Goal: Information Seeking & Learning: Compare options

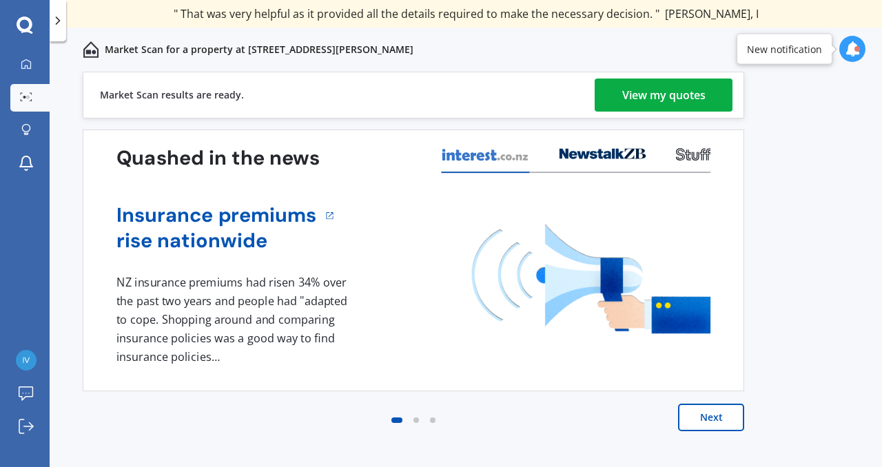
click at [646, 103] on div "View my quotes" at bounding box center [663, 95] width 83 height 33
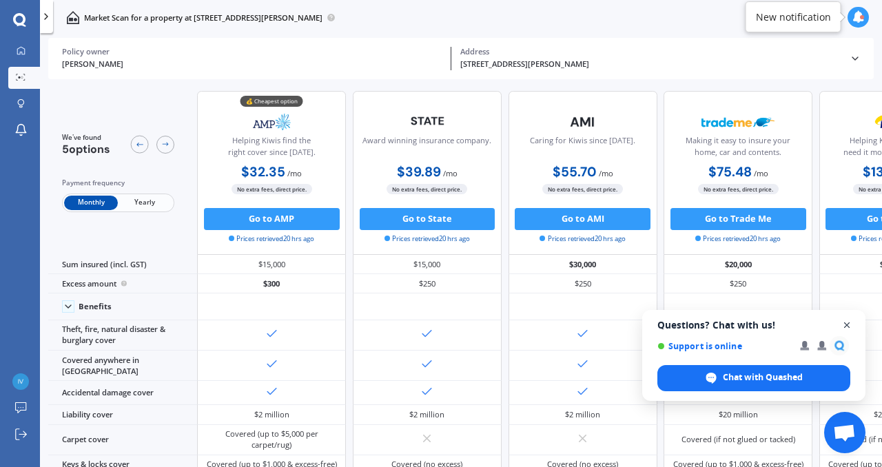
click at [847, 326] on span "Open chat" at bounding box center [847, 325] width 17 height 17
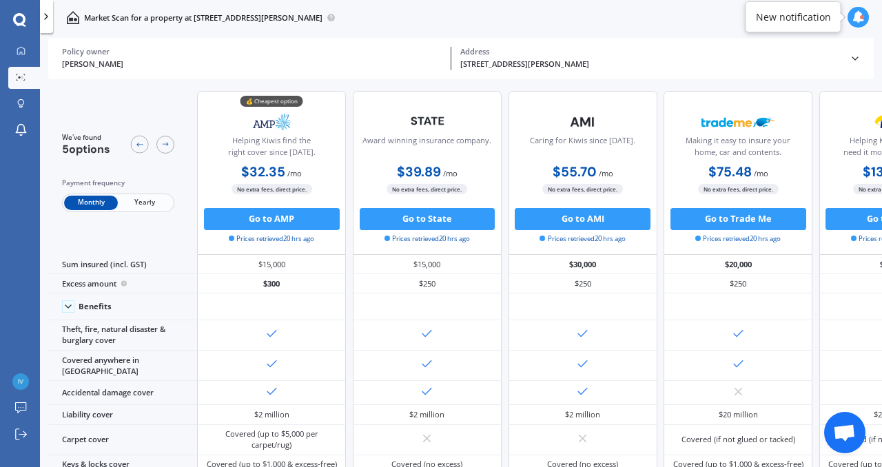
click at [816, 26] on div "New notification" at bounding box center [794, 16] width 96 height 31
click at [856, 14] on icon at bounding box center [858, 17] width 12 height 12
click at [860, 14] on icon at bounding box center [858, 17] width 12 height 12
click at [23, 52] on icon at bounding box center [21, 50] width 9 height 9
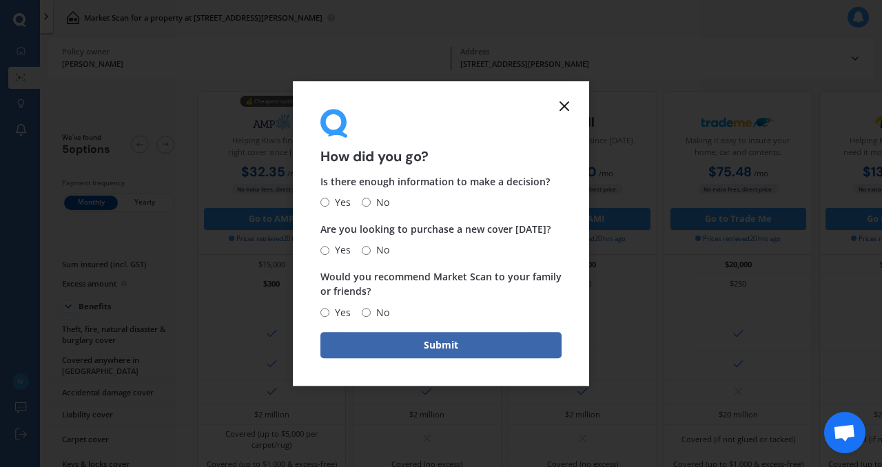
click at [365, 203] on input "No" at bounding box center [366, 202] width 9 height 9
radio input "true"
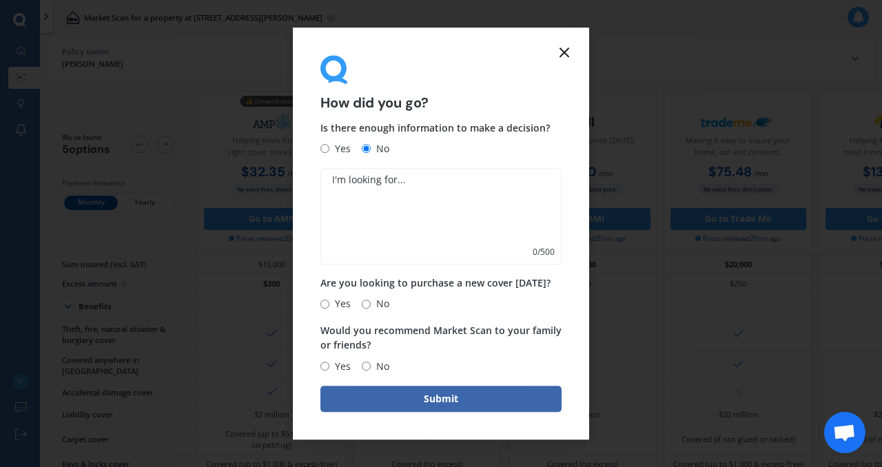
click at [327, 147] on input "Yes" at bounding box center [324, 149] width 9 height 9
radio input "true"
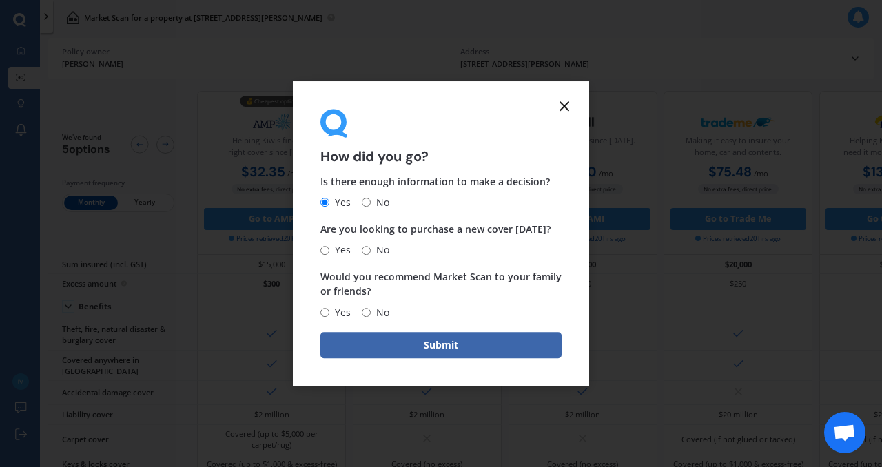
click at [365, 249] on input "No" at bounding box center [366, 250] width 9 height 9
radio input "true"
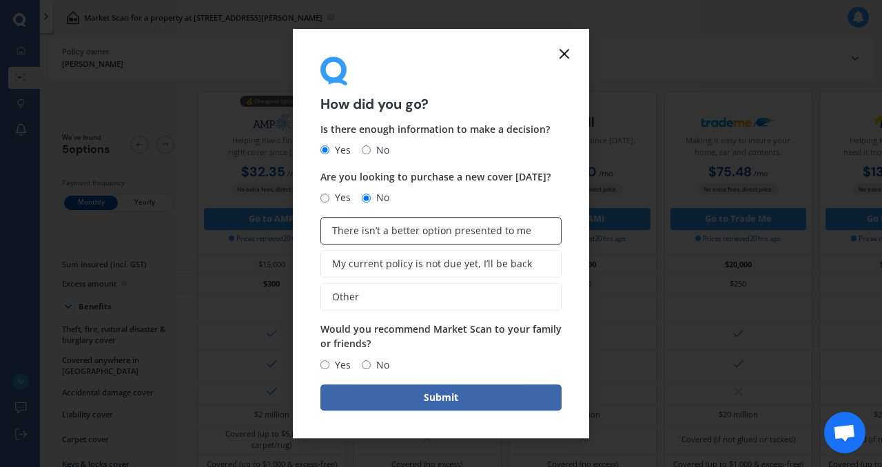
click at [383, 236] on span "There isn’t a better option presented to me" at bounding box center [431, 231] width 199 height 12
click at [0, 0] on input "There isn’t a better option presented to me" at bounding box center [0, 0] width 0 height 0
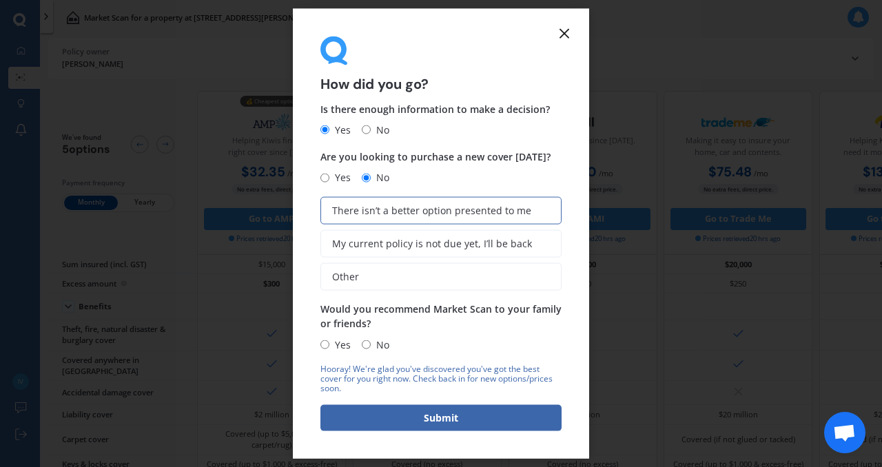
click at [329, 345] on span "Yes" at bounding box center [339, 344] width 21 height 17
click at [329, 345] on input "Yes" at bounding box center [324, 344] width 9 height 9
radio input "true"
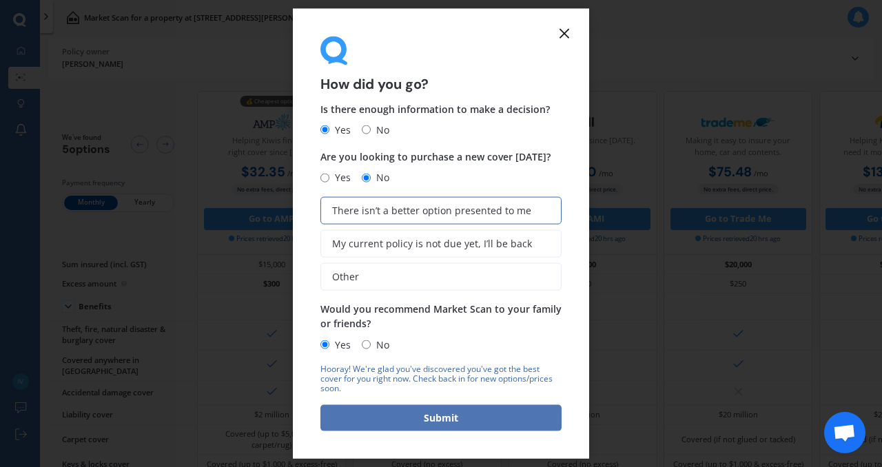
click at [392, 412] on button "Submit" at bounding box center [440, 417] width 241 height 26
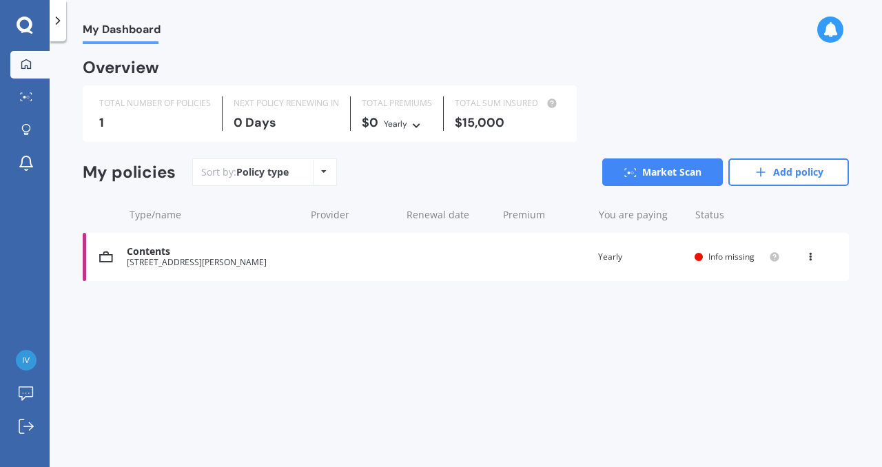
click at [721, 259] on span "Info missing" at bounding box center [731, 257] width 46 height 12
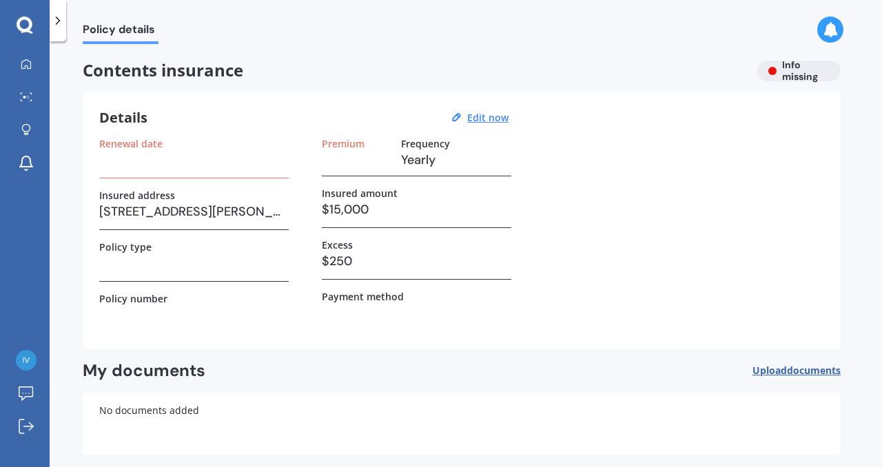
click at [209, 265] on h3 at bounding box center [193, 263] width 189 height 21
click at [170, 306] on h3 at bounding box center [193, 315] width 189 height 21
click at [345, 294] on label "Payment method" at bounding box center [363, 297] width 82 height 12
click at [482, 115] on u "Edit now" at bounding box center [487, 117] width 41 height 13
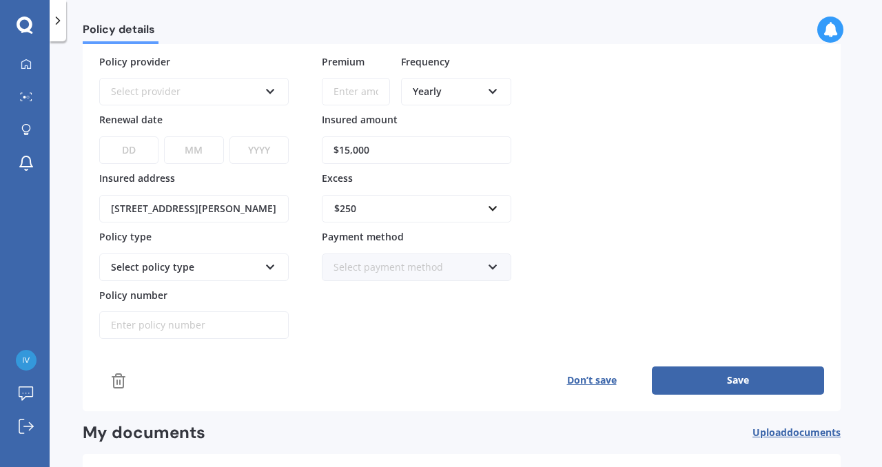
scroll to position [86, 0]
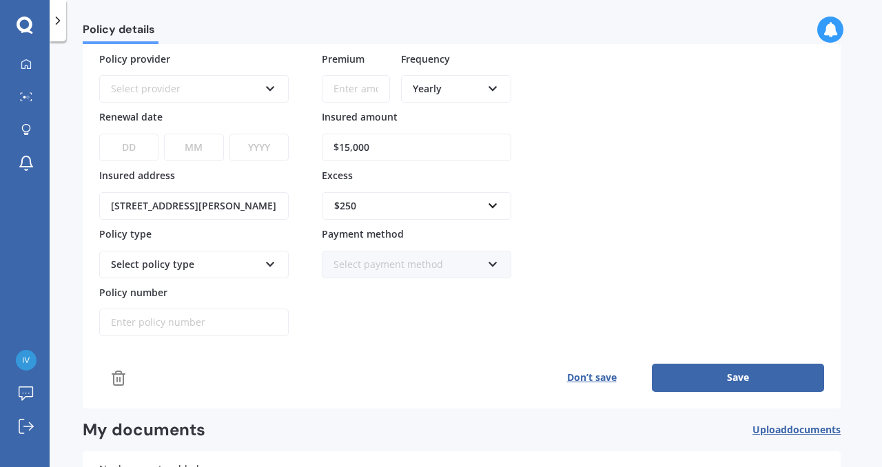
click at [460, 265] on div "Select payment method" at bounding box center [407, 264] width 148 height 15
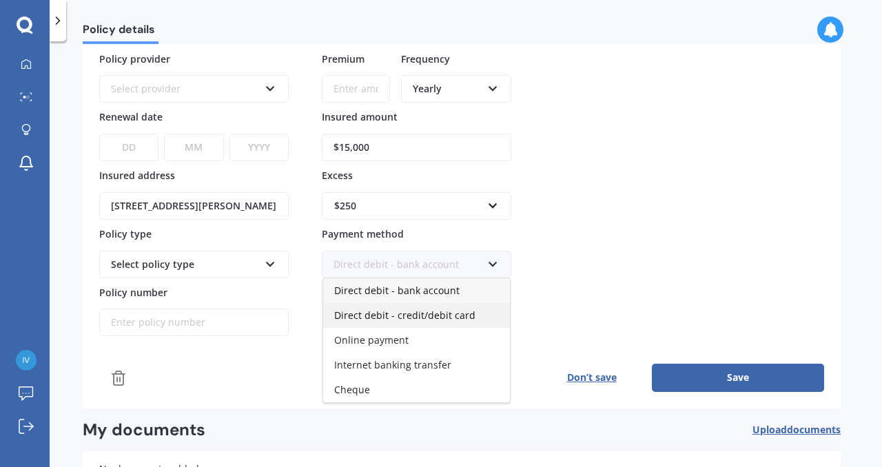
click at [431, 315] on span "Direct debit - credit/debit card" at bounding box center [404, 315] width 141 height 13
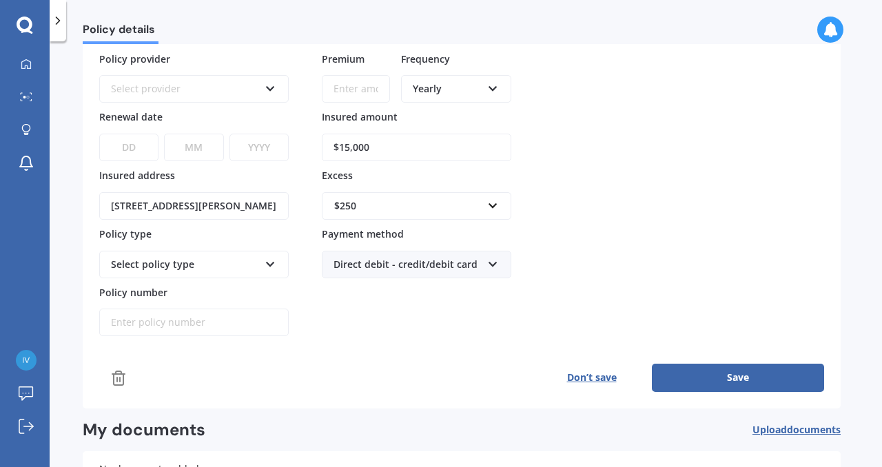
click at [250, 260] on div "Select policy type" at bounding box center [185, 264] width 148 height 15
click at [271, 258] on icon at bounding box center [271, 262] width 12 height 10
click at [272, 258] on icon at bounding box center [271, 262] width 12 height 10
click at [491, 267] on icon at bounding box center [493, 262] width 12 height 10
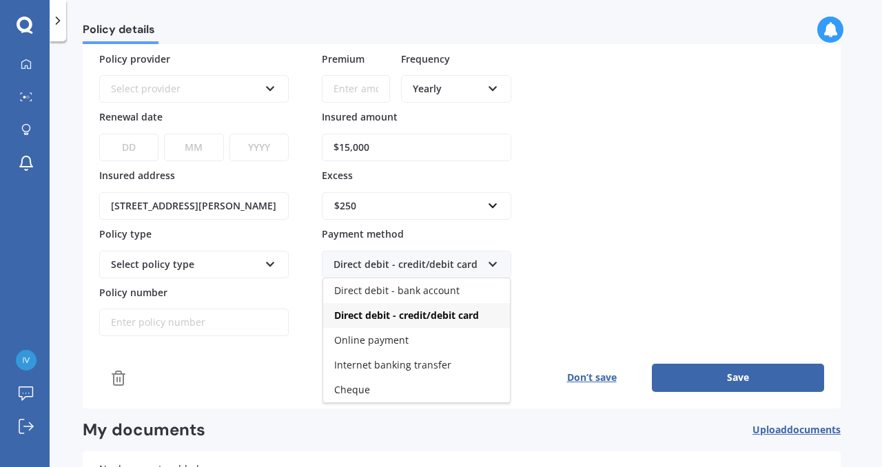
click at [491, 267] on icon at bounding box center [493, 262] width 12 height 10
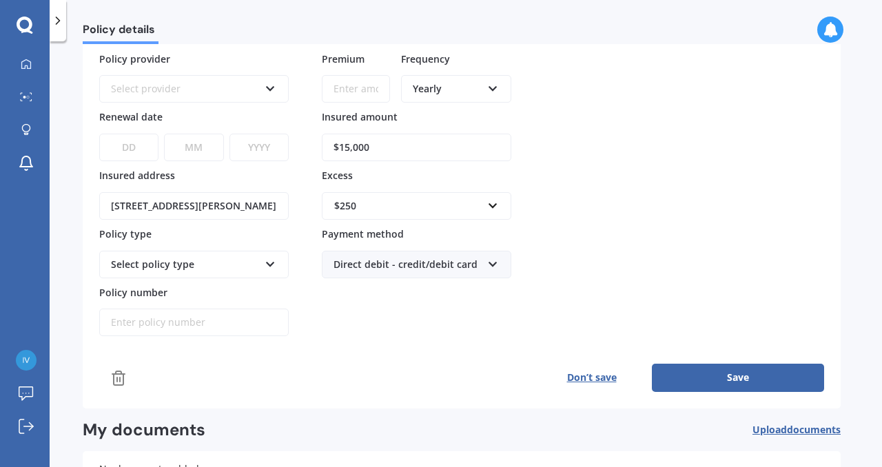
click at [491, 267] on icon at bounding box center [493, 262] width 12 height 10
click at [559, 276] on div "Policy provider Select provider AA AMI AMP ANZ ASB Ando BNZ Co-Operative Bank F…" at bounding box center [461, 194] width 725 height 285
click at [674, 383] on button "Save" at bounding box center [738, 378] width 172 height 28
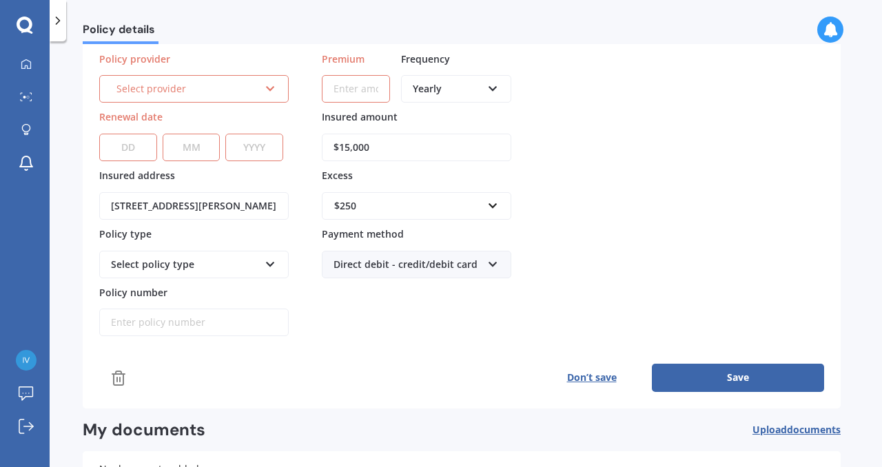
click at [591, 372] on button "Don’t save" at bounding box center [591, 378] width 121 height 28
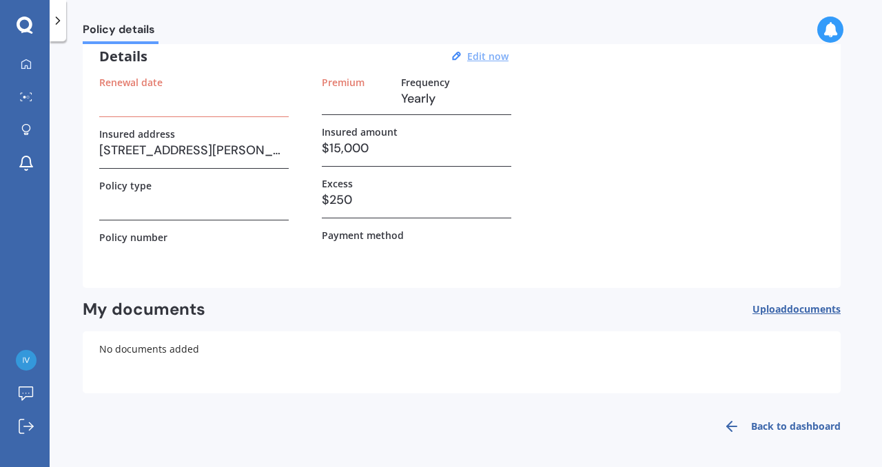
scroll to position [0, 0]
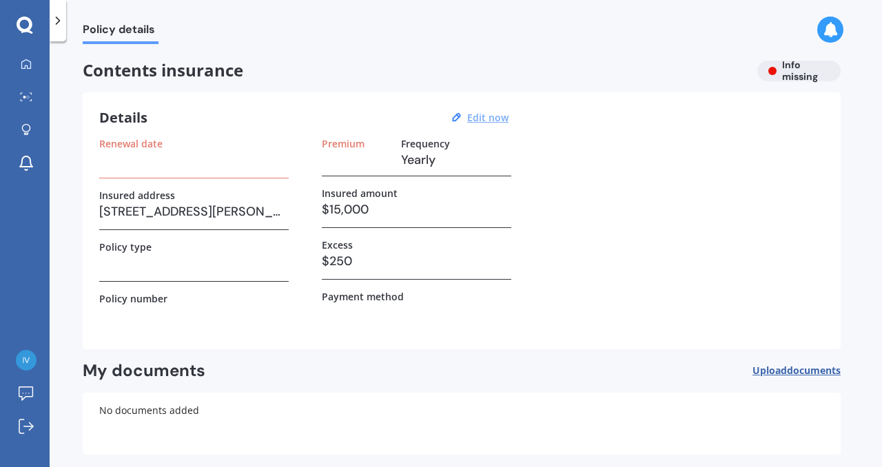
click at [30, 26] on icon at bounding box center [25, 25] width 16 height 16
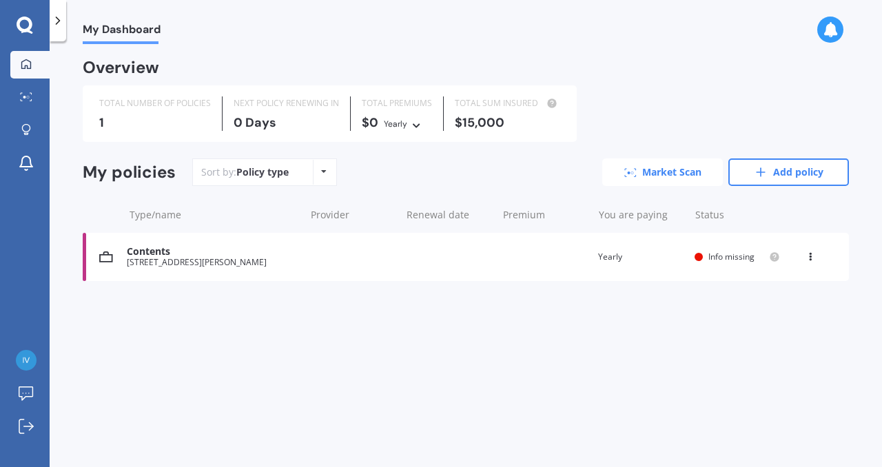
click at [654, 171] on link "Market Scan" at bounding box center [662, 172] width 121 height 28
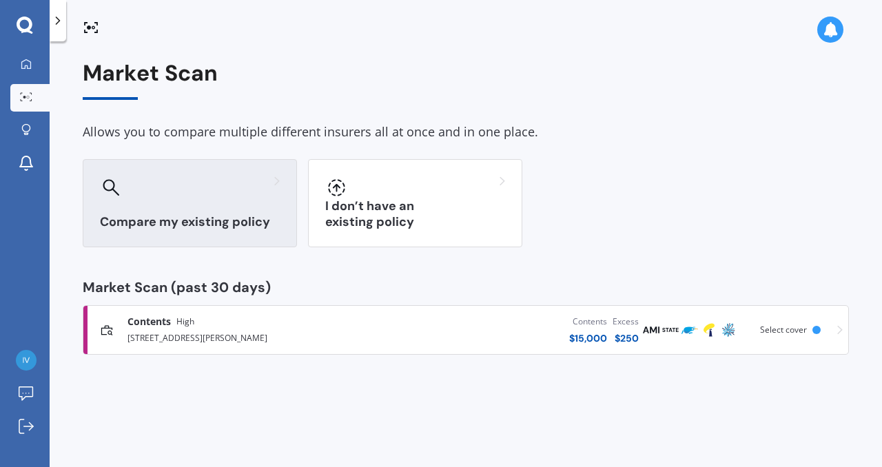
click at [223, 203] on div "Compare my existing policy" at bounding box center [190, 203] width 214 height 88
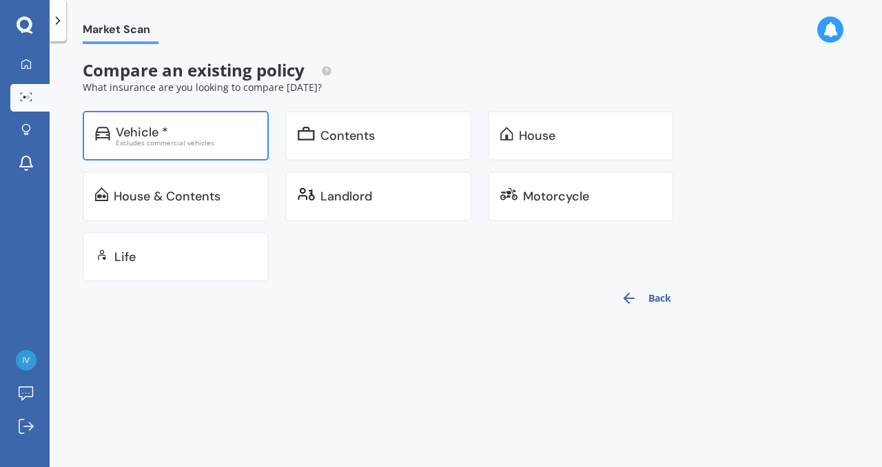
click at [196, 139] on div "Excludes commercial vehicles" at bounding box center [186, 142] width 141 height 7
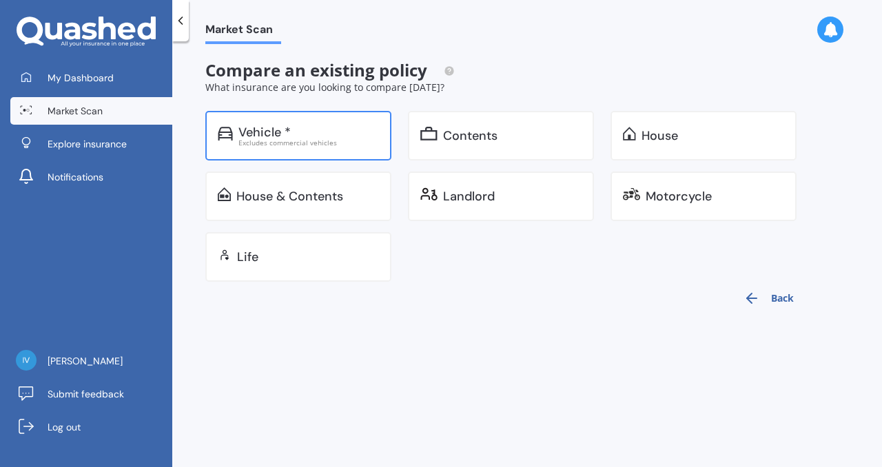
click at [256, 134] on div "Vehicle *" at bounding box center [264, 132] width 52 height 14
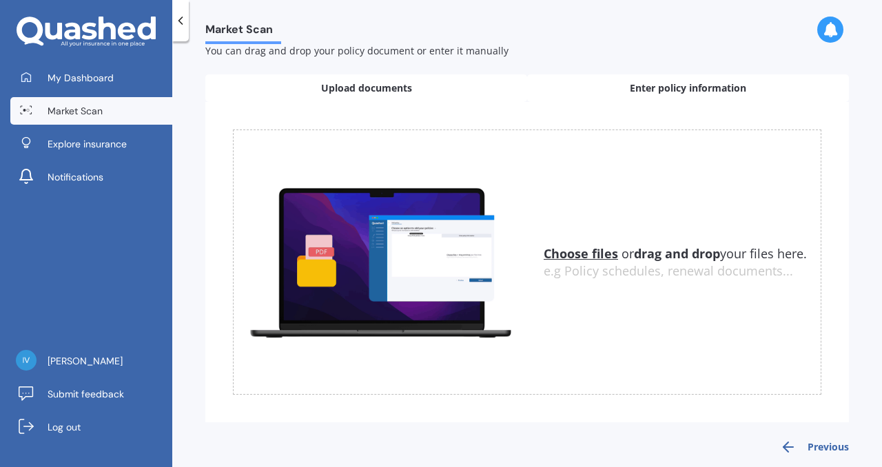
click at [608, 85] on div "Enter policy information" at bounding box center [688, 88] width 322 height 28
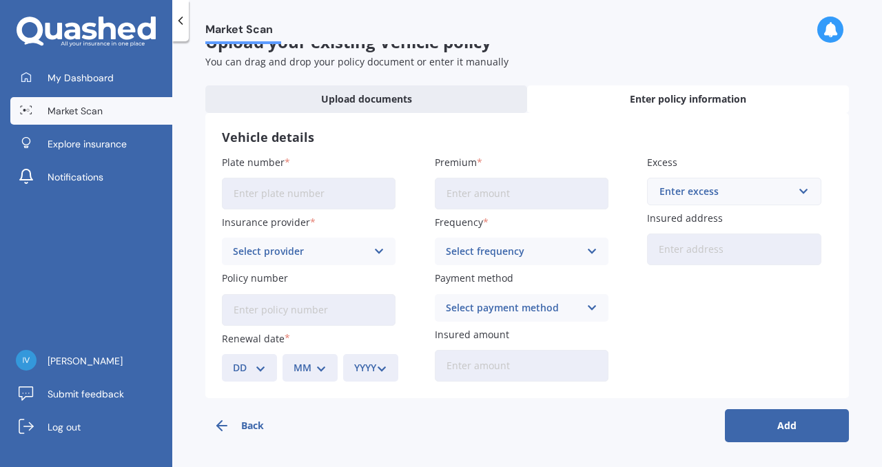
scroll to position [30, 0]
click at [316, 197] on input "Plate number" at bounding box center [309, 194] width 174 height 32
type input "MYC"
click at [460, 195] on input "Premium" at bounding box center [522, 194] width 174 height 32
click at [702, 189] on div "Enter excess" at bounding box center [725, 191] width 132 height 15
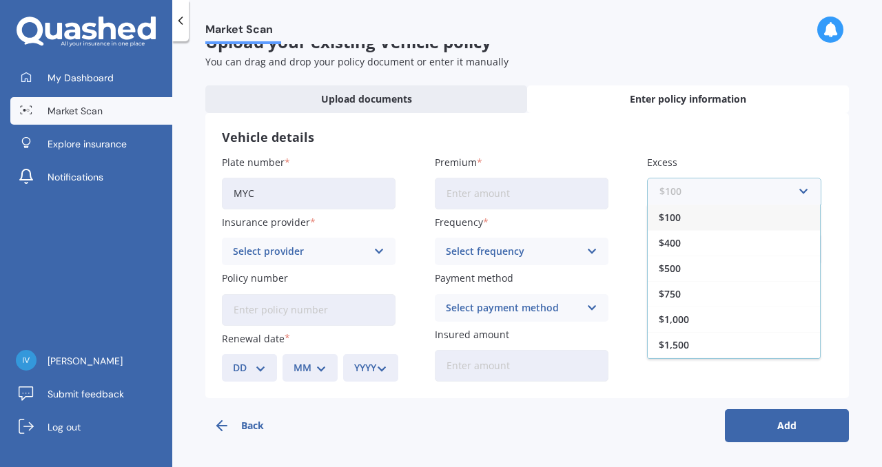
click at [721, 185] on input "text" at bounding box center [728, 191] width 161 height 26
click at [716, 163] on label "Excess" at bounding box center [731, 162] width 168 height 14
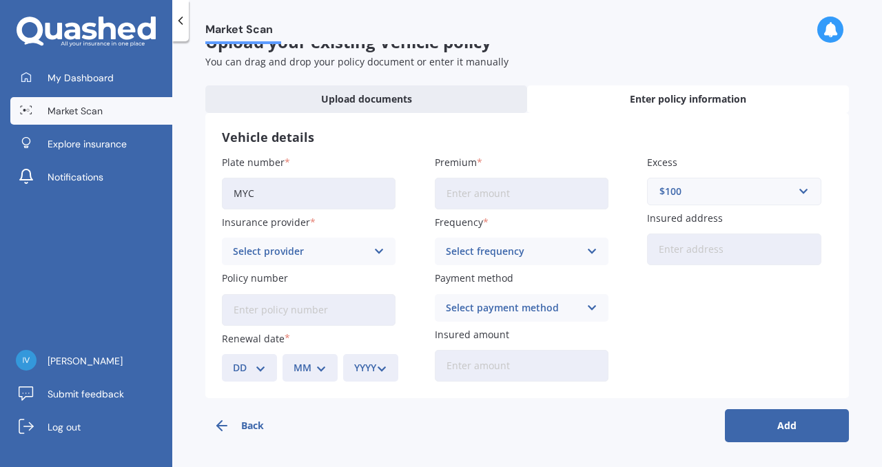
click at [697, 189] on div "$100" at bounding box center [725, 191] width 132 height 15
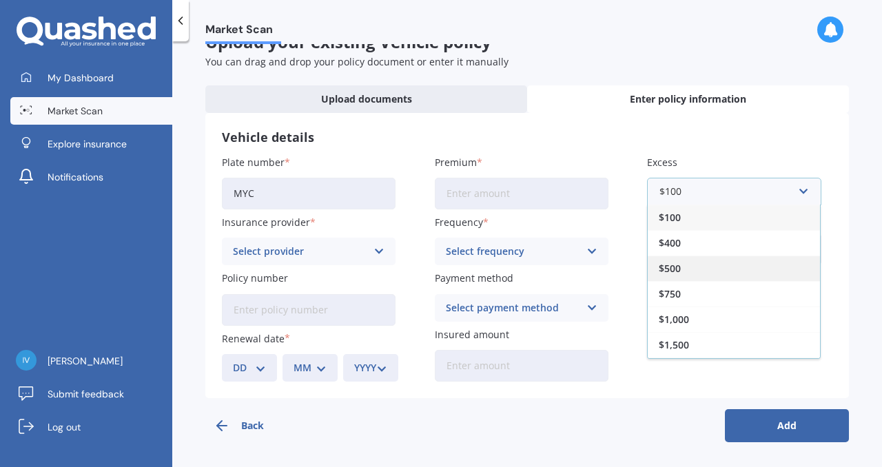
click at [679, 268] on div "$500" at bounding box center [734, 268] width 172 height 25
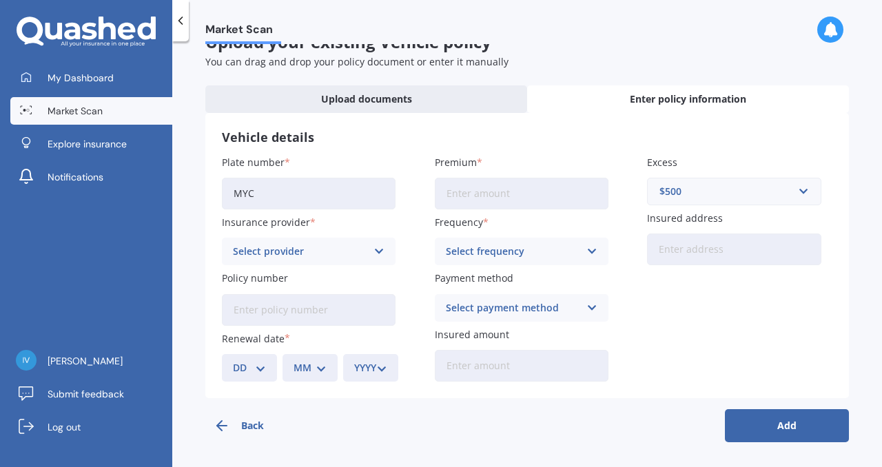
click at [483, 196] on input "Premium" at bounding box center [522, 194] width 174 height 32
type input "$99.34"
click at [516, 244] on div "Select frequency" at bounding box center [513, 251] width 134 height 15
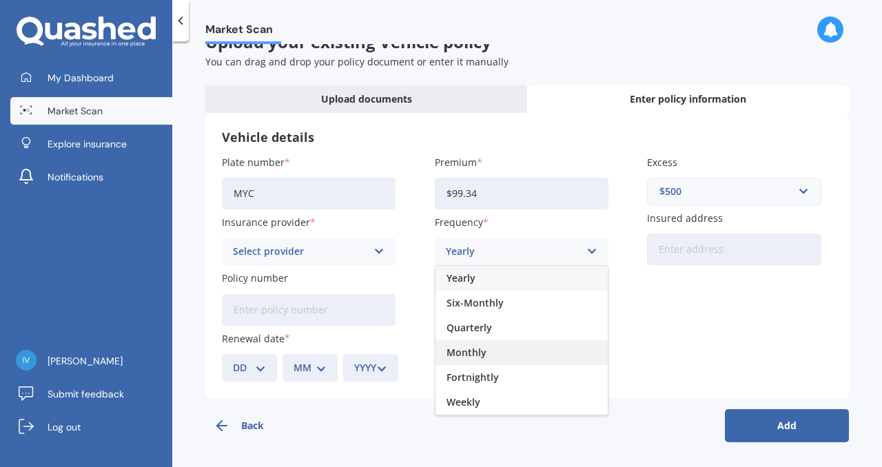
click at [474, 350] on span "Monthly" at bounding box center [466, 353] width 40 height 10
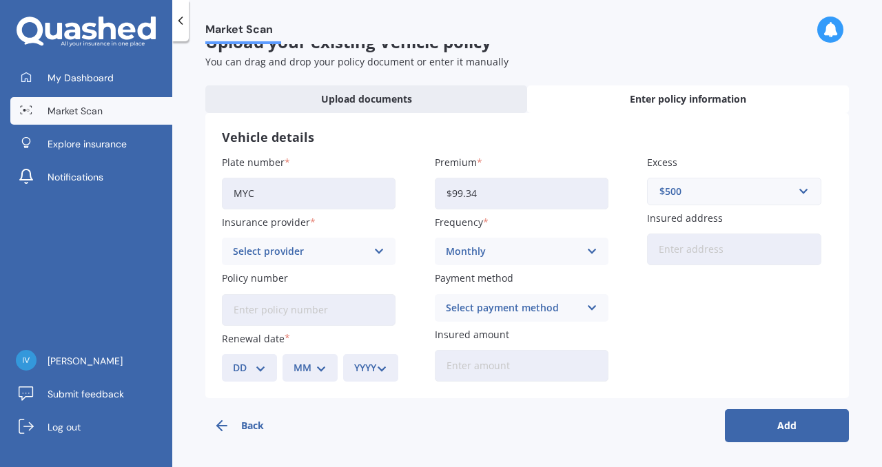
click at [518, 274] on label "Payment method" at bounding box center [519, 278] width 168 height 14
click at [570, 252] on div "Monthly" at bounding box center [513, 251] width 134 height 15
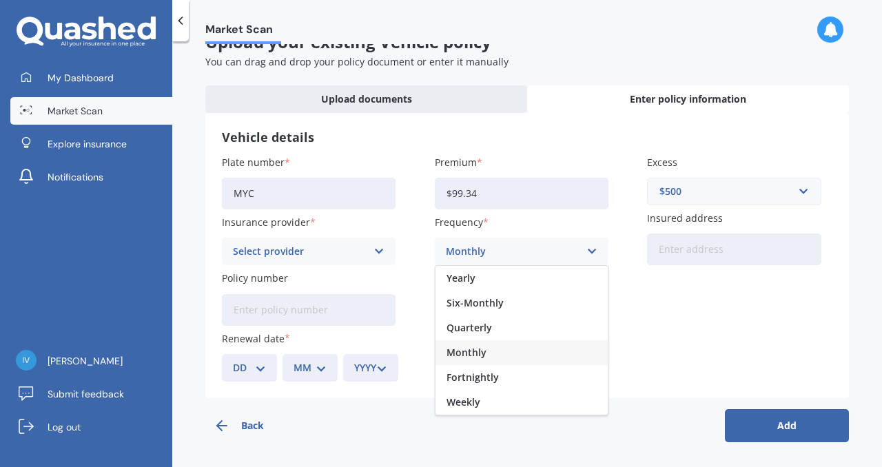
click at [543, 242] on div "Monthly Yearly Six-Monthly Quarterly Monthly Fortnightly Weekly" at bounding box center [522, 252] width 174 height 28
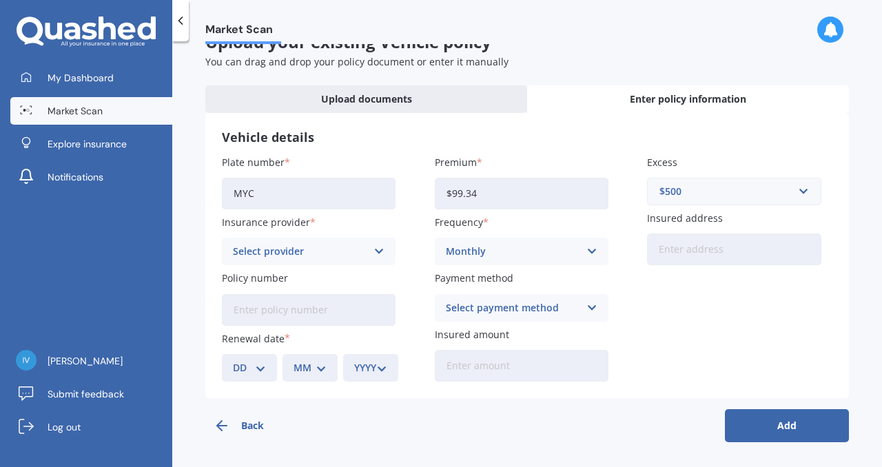
click at [526, 309] on div "Select payment method" at bounding box center [513, 307] width 134 height 15
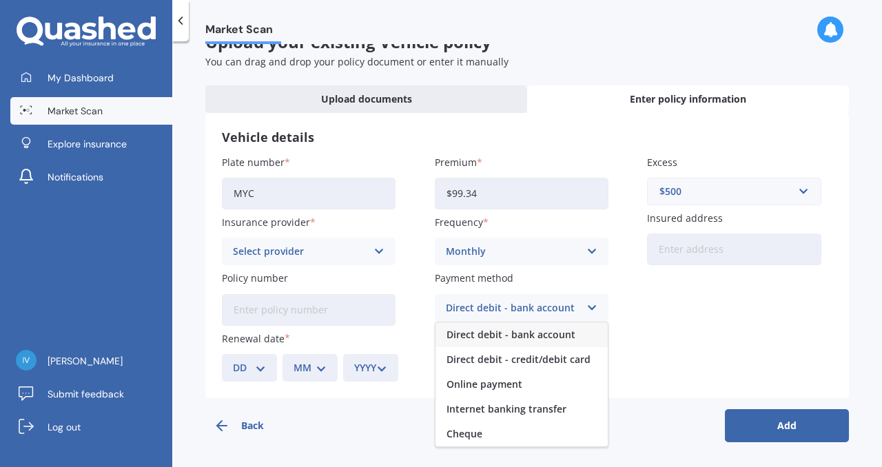
click at [513, 337] on span "Direct debit - bank account" at bounding box center [510, 335] width 129 height 10
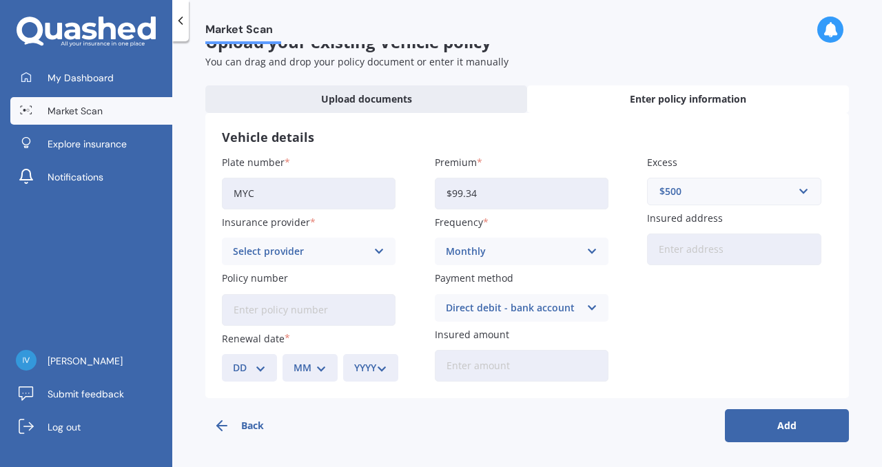
click at [501, 368] on input "Insured amount" at bounding box center [522, 366] width 174 height 32
click at [671, 367] on div "Plate number MYC Insurance provider Select provider AA AMI AMP ANZ ASB Aioi Nis…" at bounding box center [527, 268] width 610 height 227
click at [265, 373] on select "DD 01 02 03 04 05 06 07 08 09 10 11 12 13 14 15 16 17 18 19 20 21 22 23 24 25 2…" at bounding box center [249, 367] width 33 height 15
click at [233, 360] on select "DD 01 02 03 04 05 06 07 08 09 10 11 12 13 14 15 16 17 18 19 20 21 22 23 24 25 2…" at bounding box center [249, 367] width 33 height 15
click at [251, 362] on select "DD 01 02 03 04 05 06 07 08 09 10 11 12 13 14 15 16 17 18 19 20 21 22 23 24 25 2…" at bounding box center [249, 367] width 33 height 15
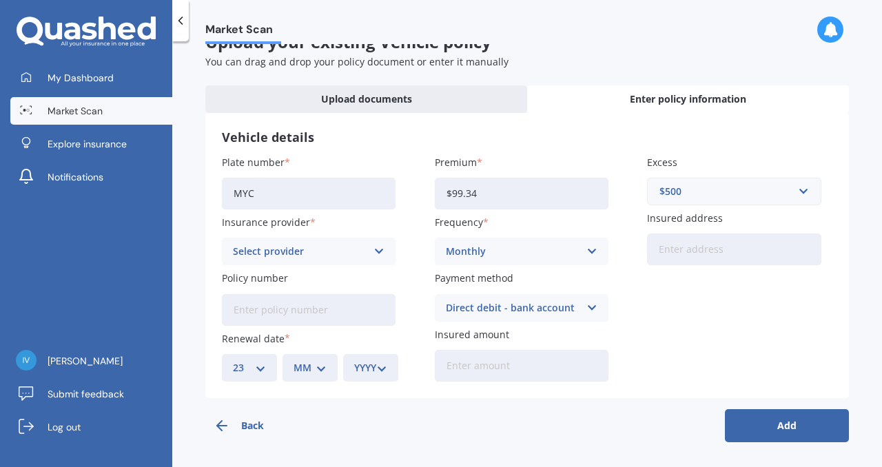
select select "22"
click at [233, 360] on select "DD 01 02 03 04 05 06 07 08 09 10 11 12 13 14 15 16 17 18 19 20 21 22 23 24 25 2…" at bounding box center [249, 367] width 33 height 15
click at [306, 371] on select "MM 01 02 03 04 05 06 07 08 09 10 11 12" at bounding box center [310, 367] width 33 height 15
select select "12"
click at [294, 360] on select "MM 01 02 03 04 05 06 07 08 09 10 11 12" at bounding box center [310, 367] width 33 height 15
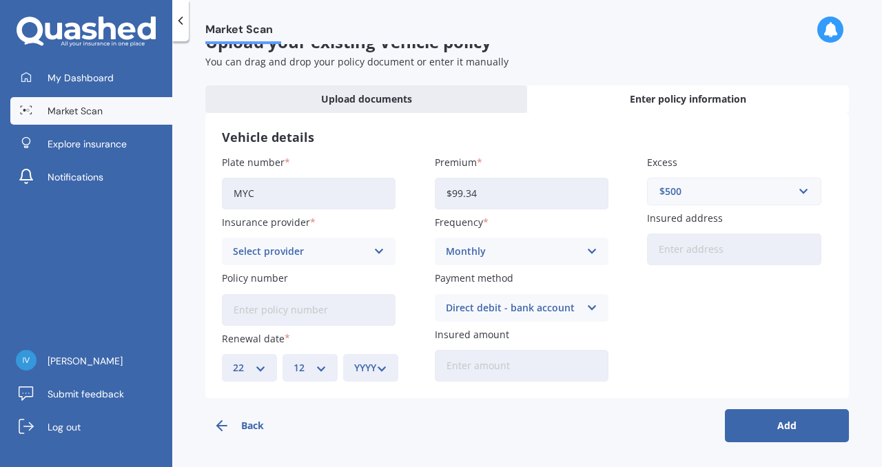
click at [369, 371] on select "YYYY 2027 2026 2025 2024 2023 2022 2021 2020 2019 2018 2017 2016 2015 2014 2013…" at bounding box center [370, 367] width 33 height 15
select select "2025"
click at [354, 360] on select "YYYY 2027 2026 2025 2024 2023 2022 2021 2020 2019 2018 2017 2016 2015 2014 2013…" at bounding box center [370, 367] width 33 height 15
click at [294, 247] on div "Select provider" at bounding box center [300, 251] width 134 height 15
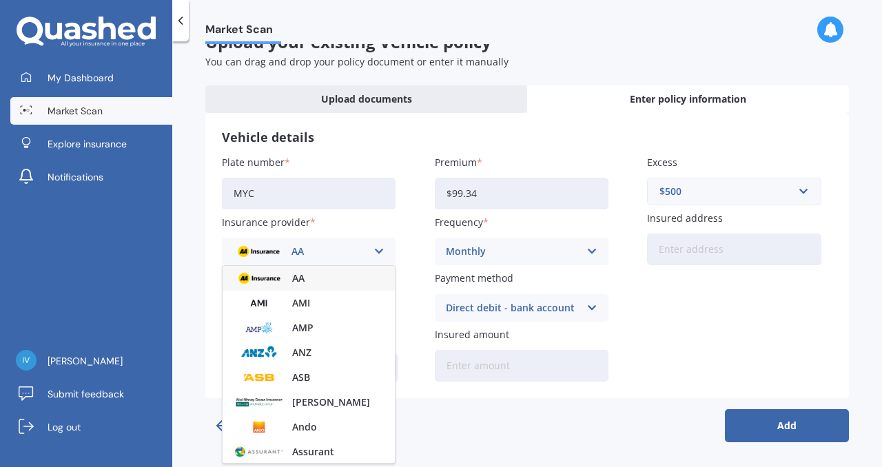
click at [289, 279] on div "AA" at bounding box center [309, 278] width 172 height 25
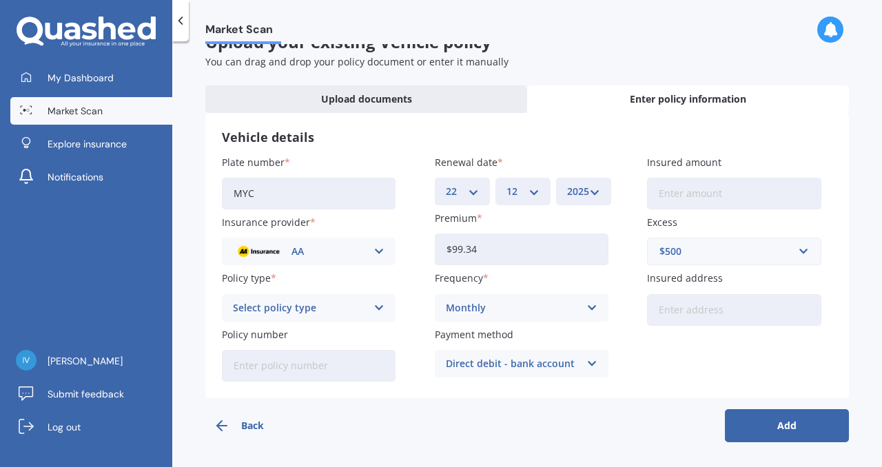
click at [320, 302] on div "Select policy type" at bounding box center [300, 307] width 134 height 15
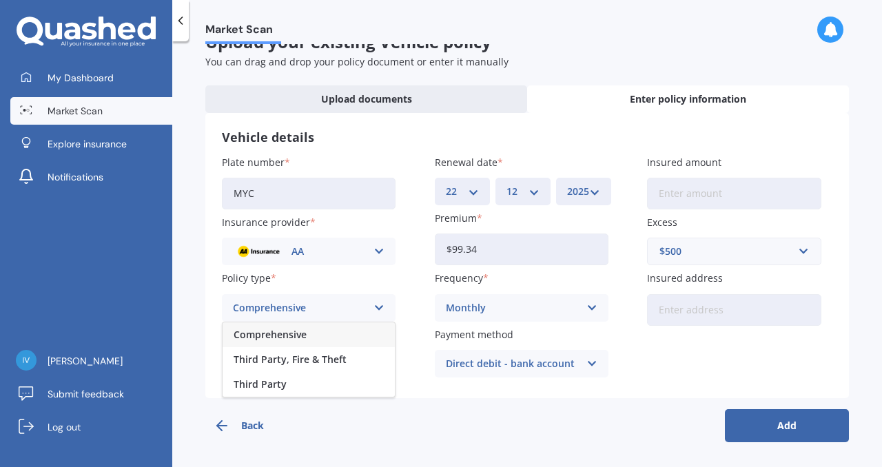
click at [296, 332] on span "Comprehensive" at bounding box center [270, 335] width 73 height 10
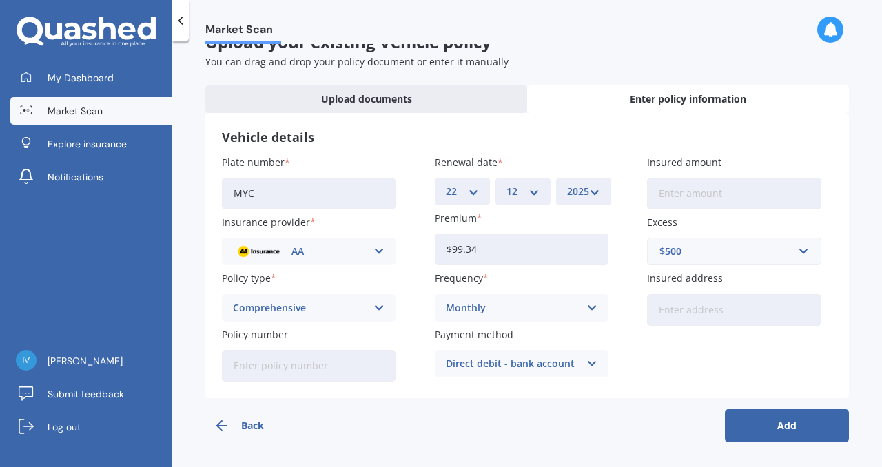
click at [696, 317] on input "Insured address" at bounding box center [734, 310] width 174 height 32
click at [701, 199] on input "Insured amount" at bounding box center [734, 194] width 174 height 32
type input "$5,500"
click at [695, 298] on input "Insured address" at bounding box center [734, 310] width 174 height 32
type input "[STREET_ADDRESS][PERSON_NAME]"
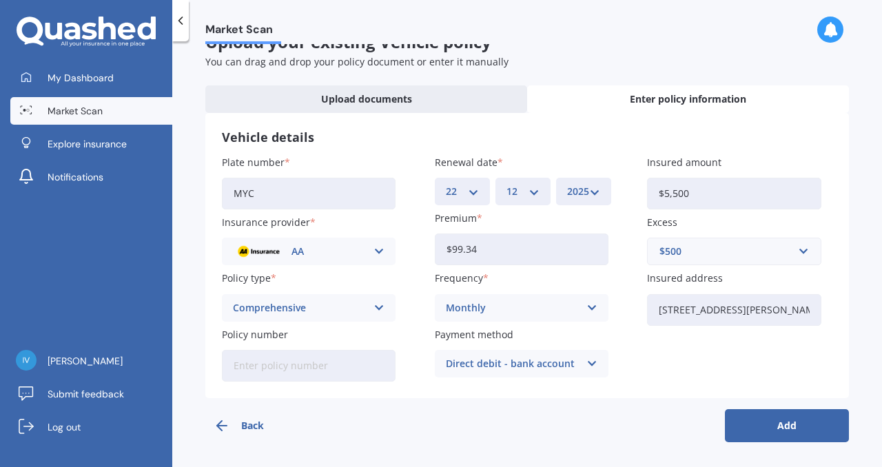
click at [263, 367] on input "Policy number" at bounding box center [309, 366] width 174 height 32
paste input "AMV031783283"
type input "AMV031783283"
click at [760, 431] on button "Add" at bounding box center [787, 425] width 124 height 33
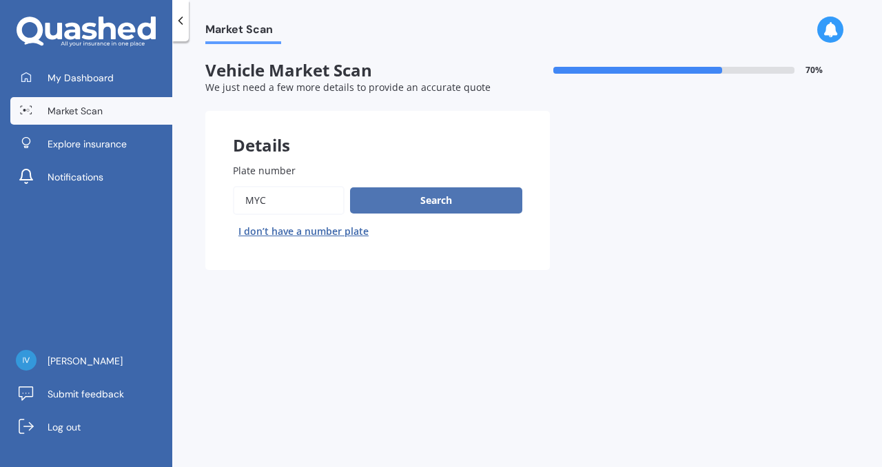
click at [425, 199] on button "Search" at bounding box center [436, 200] width 172 height 26
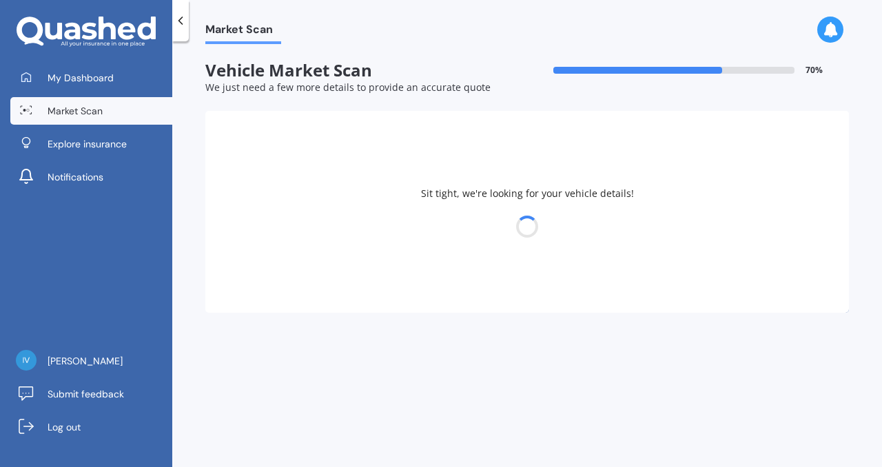
select select "MINI"
select select "10"
select select "08"
select select "1996"
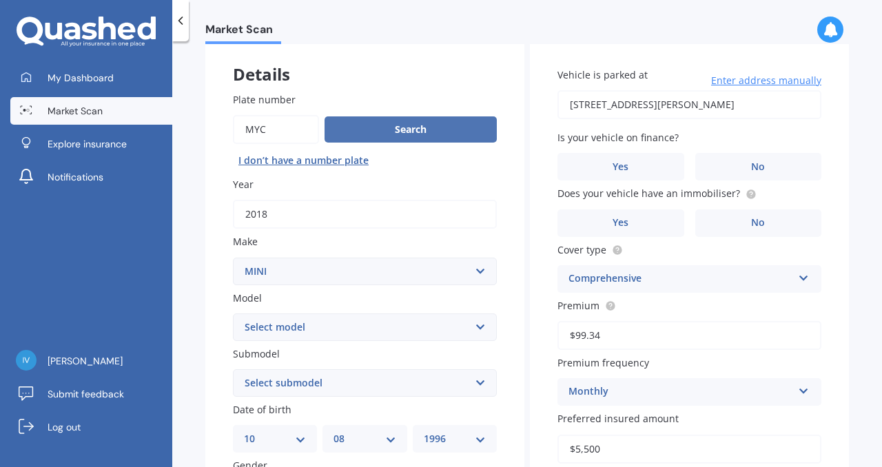
scroll to position [72, 0]
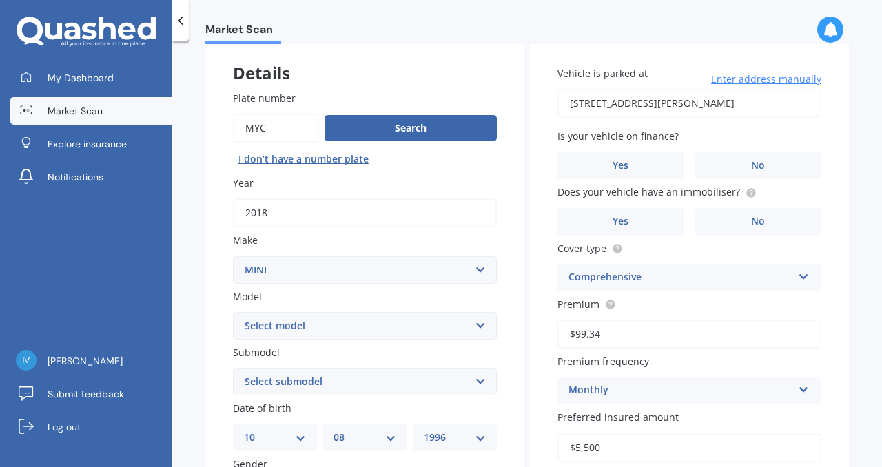
click at [365, 221] on input "2018" at bounding box center [365, 212] width 264 height 29
type input "2011"
click at [389, 187] on label "Year" at bounding box center [362, 183] width 258 height 14
click at [389, 198] on input "2011" at bounding box center [365, 212] width 264 height 29
click at [288, 123] on input "Plate number" at bounding box center [276, 128] width 86 height 29
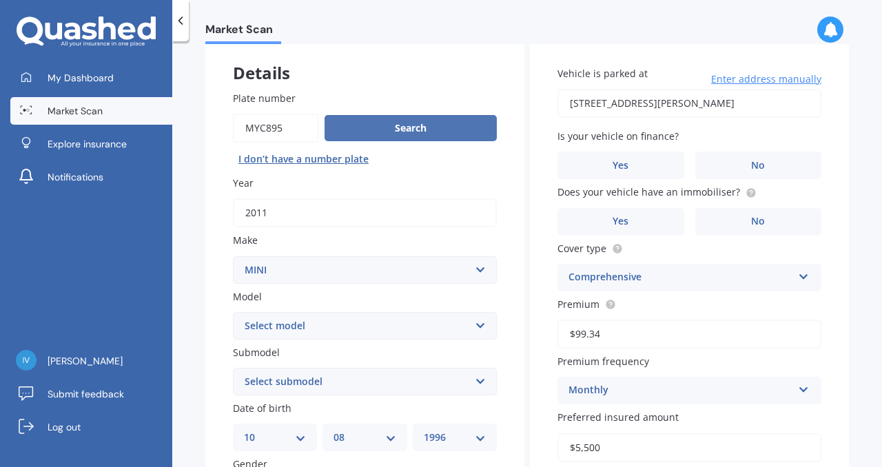
type input "MYC895"
click at [343, 134] on button "Search" at bounding box center [411, 128] width 172 height 26
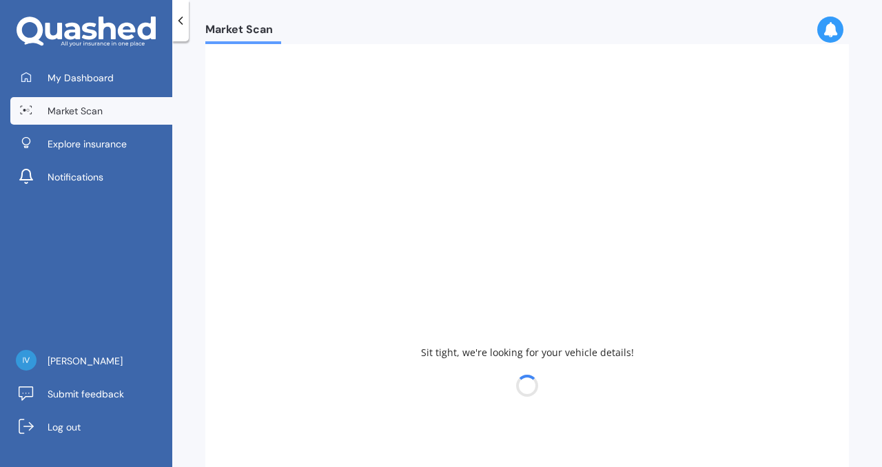
select select "COOPER"
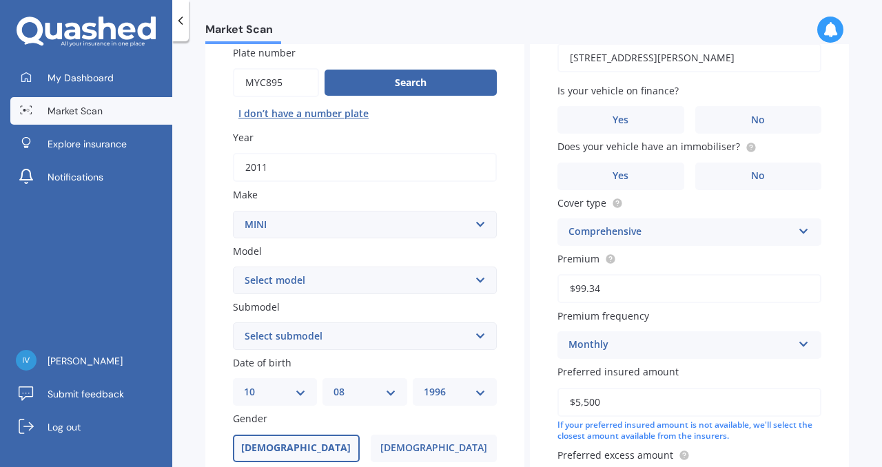
scroll to position [128, 0]
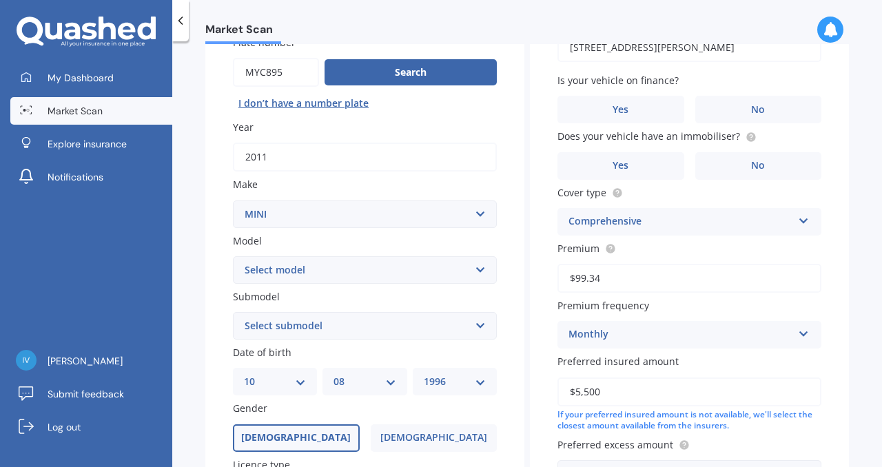
click at [305, 240] on label "Model" at bounding box center [362, 241] width 258 height 14
click at [305, 256] on select "Select model Clubman Cooper Countryman One" at bounding box center [365, 270] width 264 height 28
click at [378, 212] on select "Select make AC ALFA ROMEO ASTON MARTIN AUDI AUSTIN BEDFORD Bentley BMW BYD CADI…" at bounding box center [365, 214] width 264 height 28
click at [233, 201] on select "Select make AC ALFA ROMEO ASTON MARTIN AUDI AUSTIN BEDFORD Bentley BMW BYD CADI…" at bounding box center [365, 214] width 264 height 28
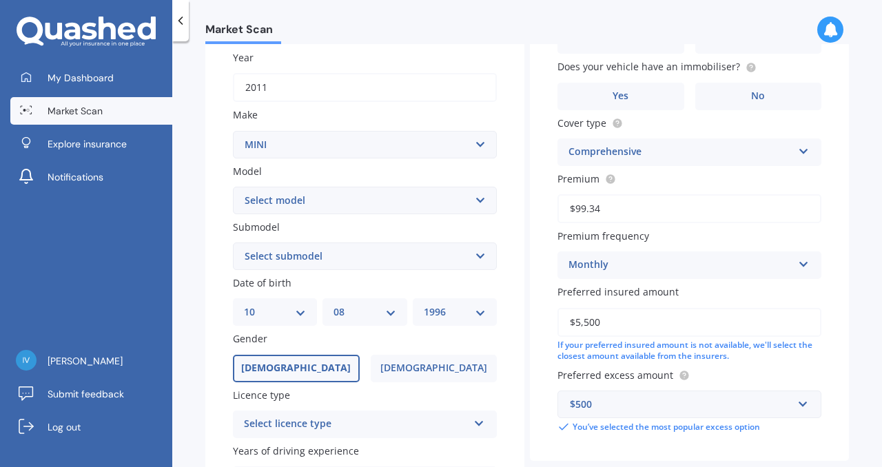
scroll to position [200, 0]
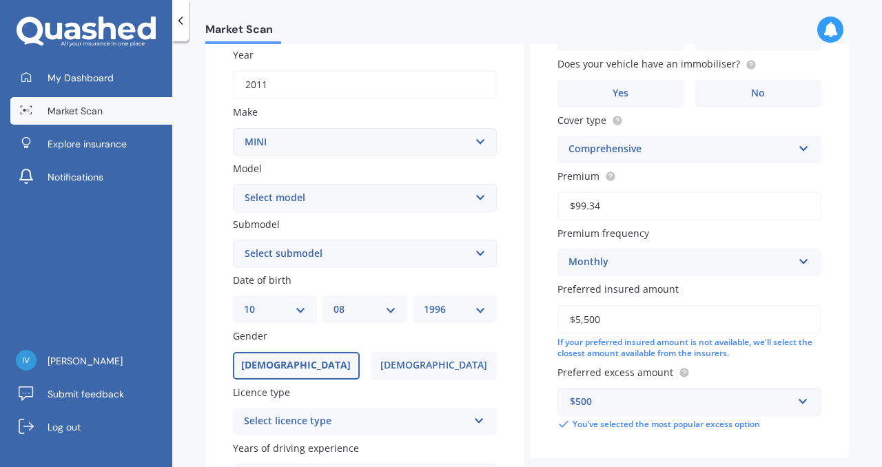
click at [376, 247] on select "Select submodel (All other) Convertible Crossover D D John Cooper Works S" at bounding box center [365, 254] width 264 height 28
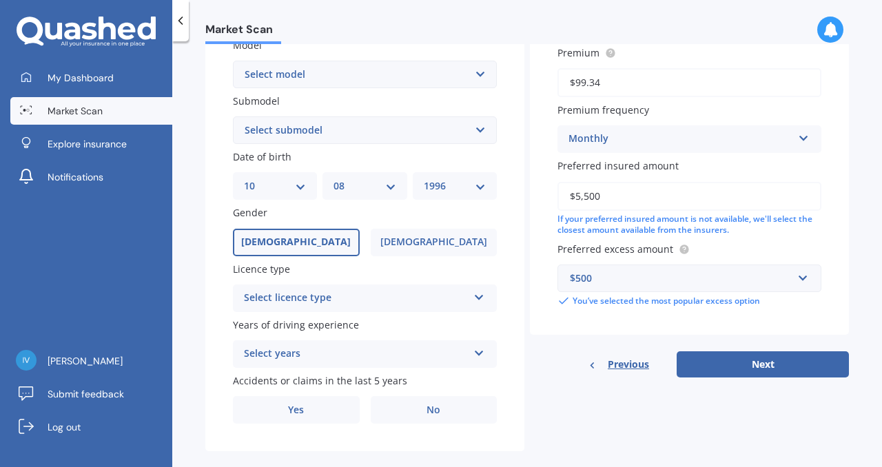
scroll to position [327, 0]
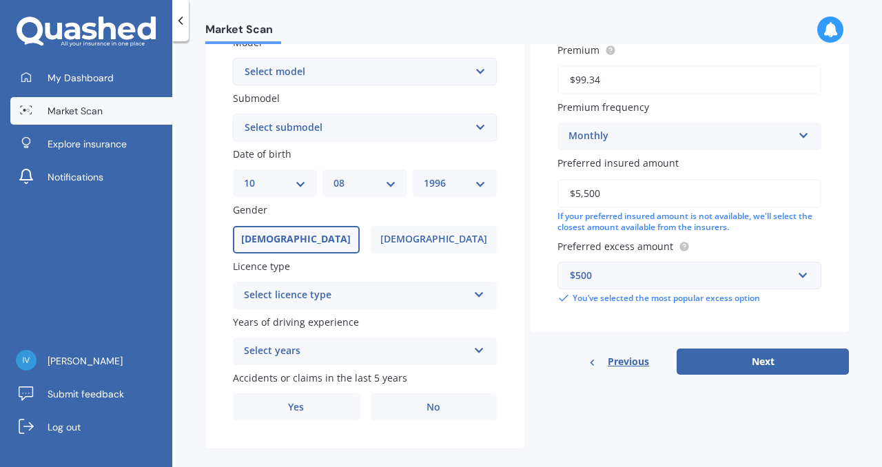
click at [308, 298] on div "Select licence type" at bounding box center [356, 295] width 224 height 17
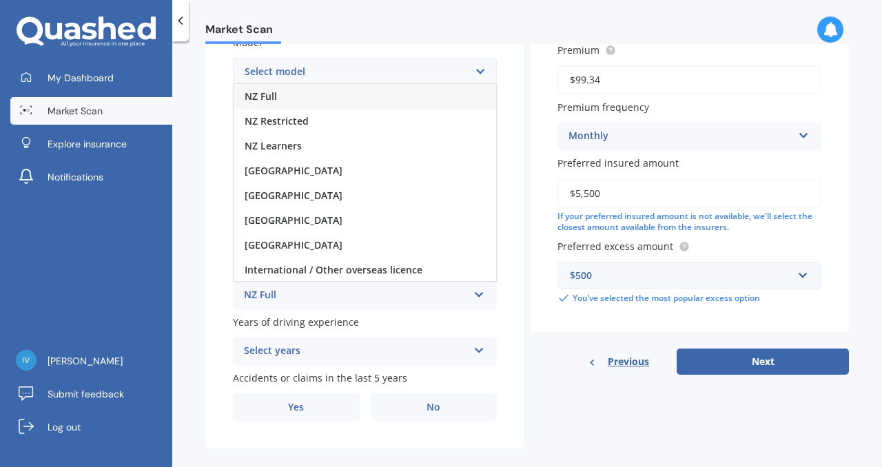
click at [316, 103] on div "NZ Full" at bounding box center [365, 96] width 263 height 25
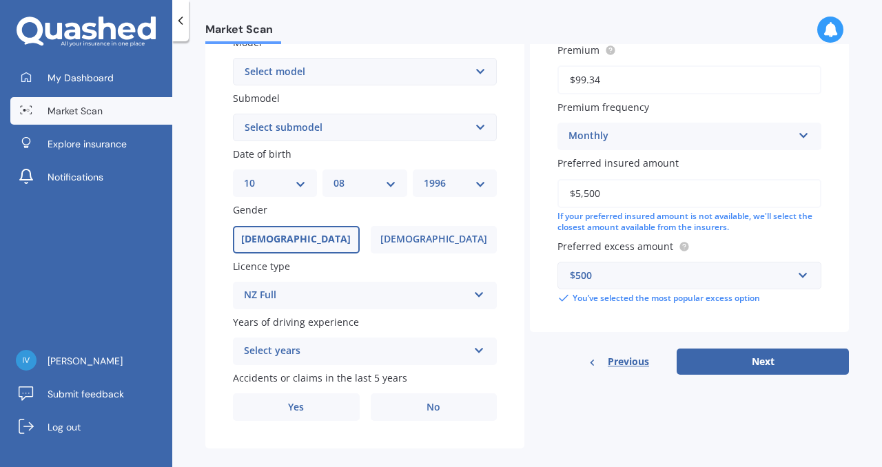
scroll to position [347, 0]
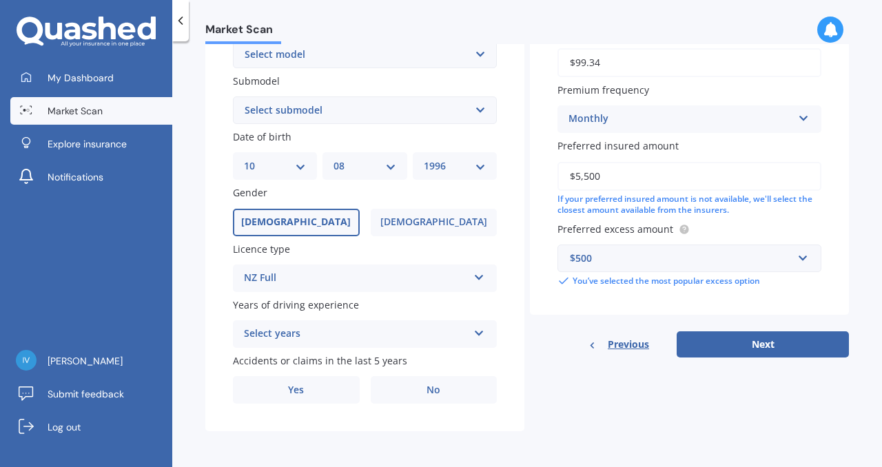
click at [309, 329] on div "Select years" at bounding box center [356, 334] width 224 height 17
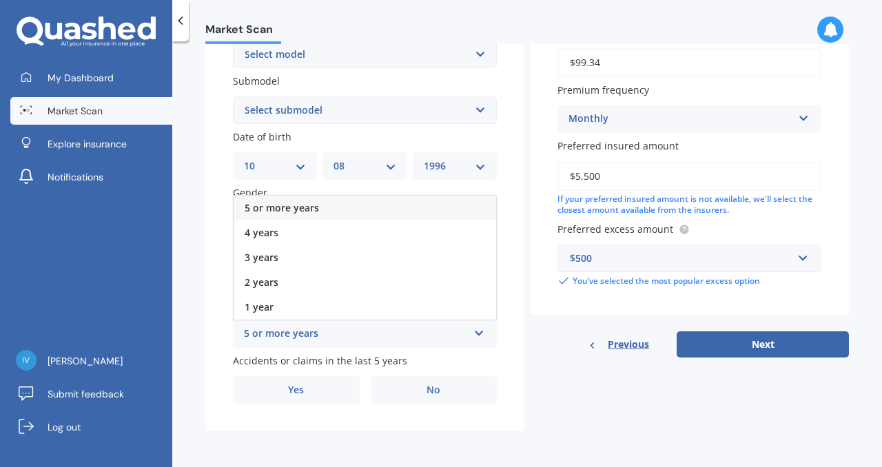
click at [320, 209] on div "5 or more years" at bounding box center [365, 208] width 263 height 25
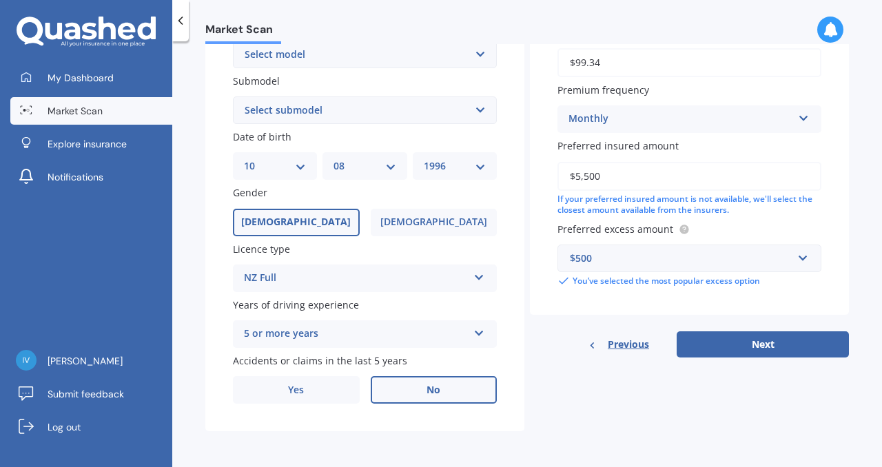
click at [451, 390] on label "No" at bounding box center [434, 390] width 127 height 28
click at [0, 0] on input "No" at bounding box center [0, 0] width 0 height 0
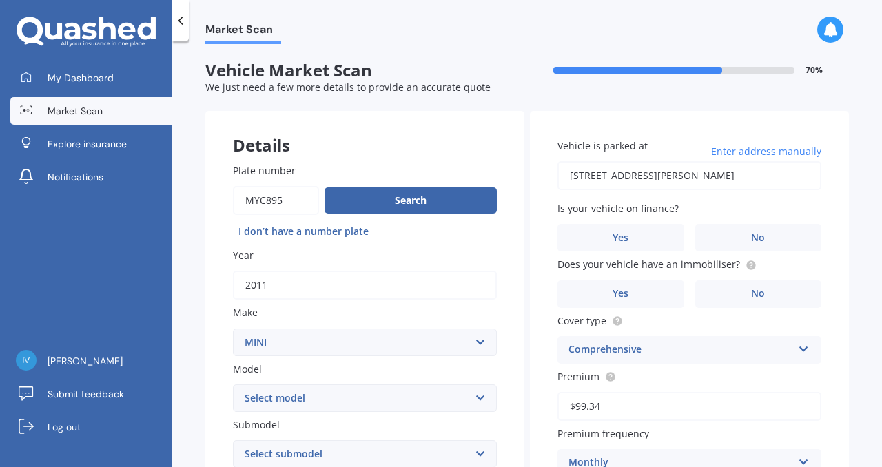
scroll to position [0, 0]
click at [761, 234] on label "No" at bounding box center [758, 238] width 127 height 28
click at [0, 0] on input "No" at bounding box center [0, 0] width 0 height 0
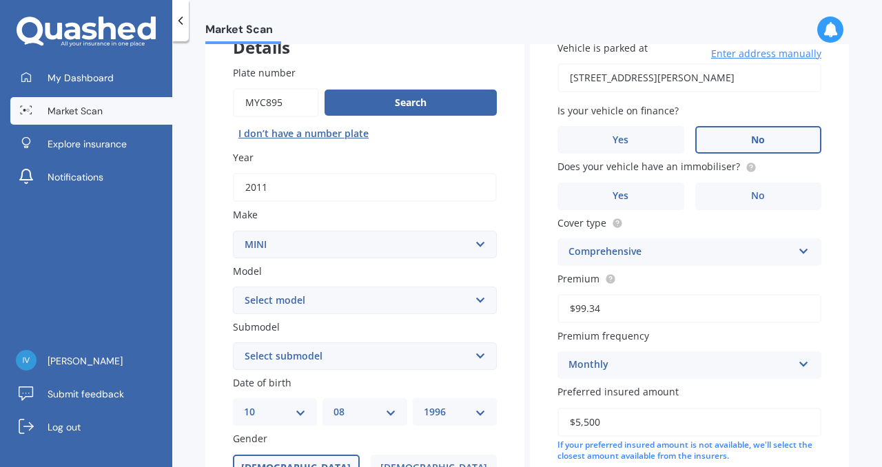
scroll to position [102, 0]
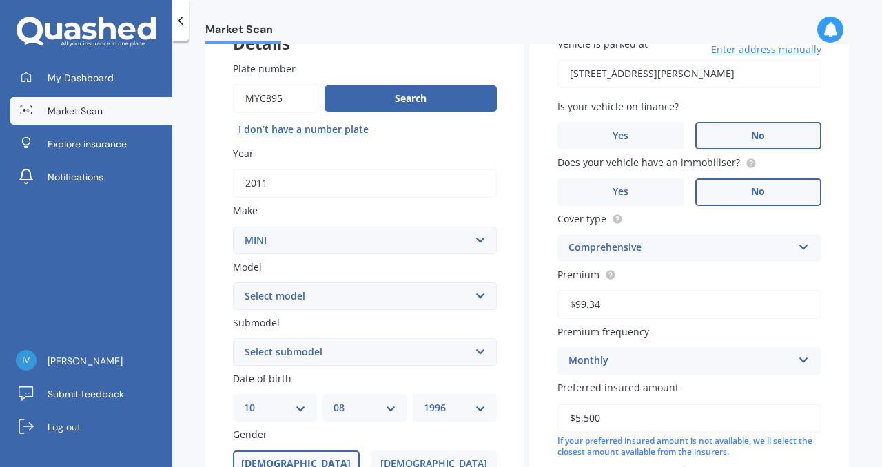
click at [758, 189] on span "No" at bounding box center [758, 192] width 14 height 12
click at [0, 0] on input "No" at bounding box center [0, 0] width 0 height 0
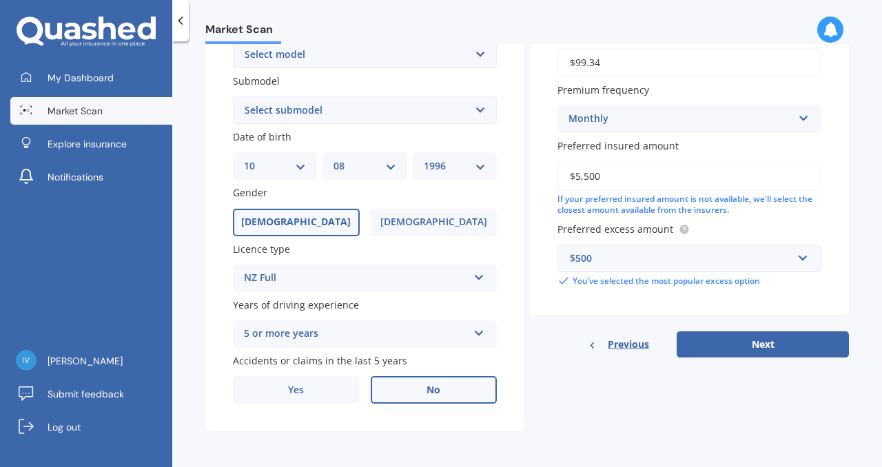
scroll to position [347, 0]
click at [704, 256] on div "$500" at bounding box center [681, 258] width 223 height 15
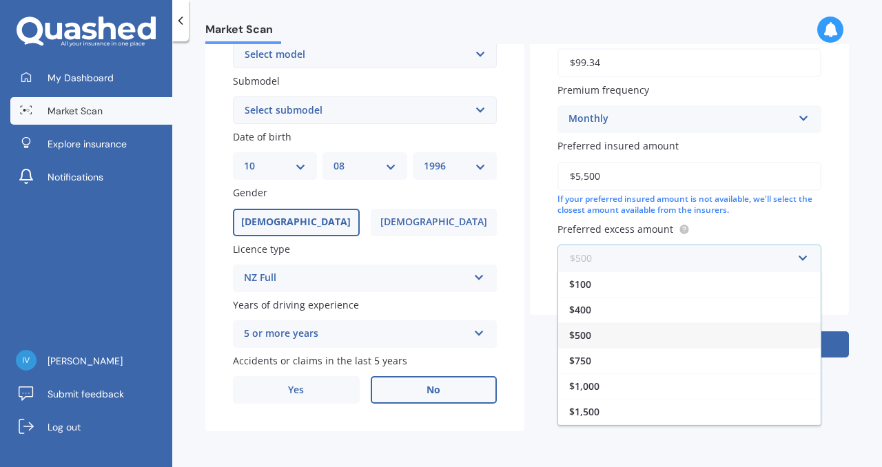
click at [709, 256] on input "text" at bounding box center [684, 258] width 251 height 26
click at [658, 319] on div "$400" at bounding box center [689, 309] width 263 height 25
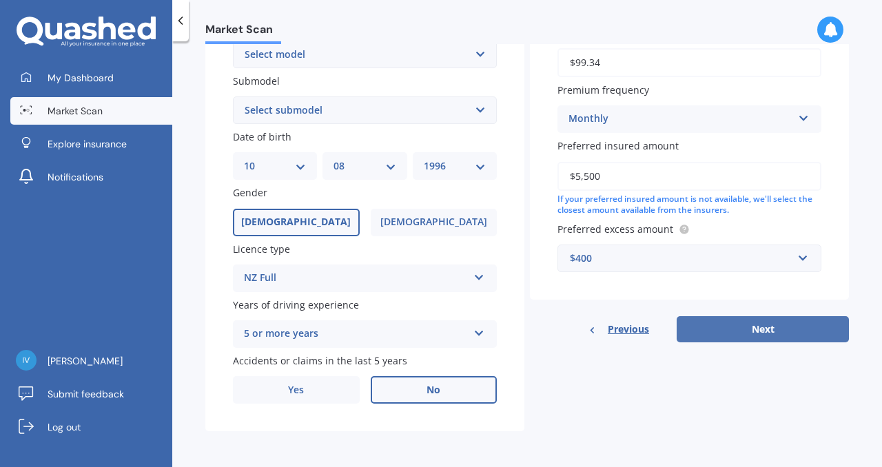
click at [731, 326] on button "Next" at bounding box center [763, 329] width 172 height 26
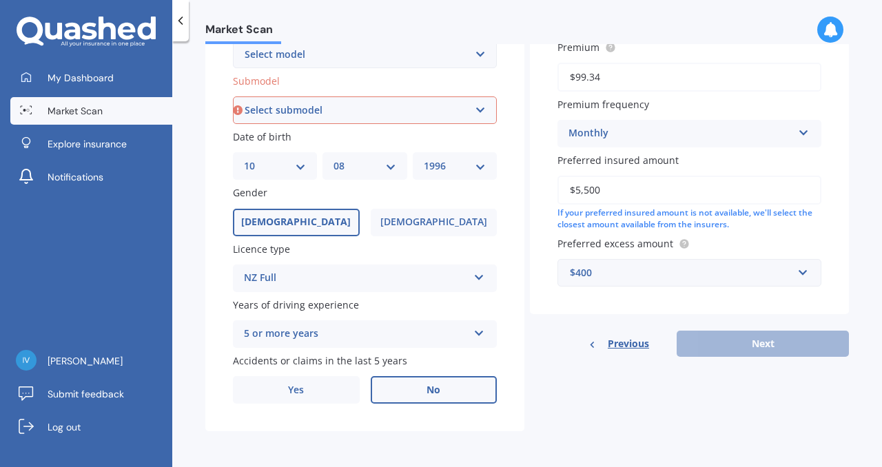
click at [469, 104] on select "Select submodel (All other) Convertible Crossover D D John Cooper Works S" at bounding box center [365, 110] width 264 height 28
click at [480, 97] on select "Select submodel (All other) Convertible Crossover D D John Cooper Works S" at bounding box center [365, 110] width 264 height 28
select select "D"
click at [233, 96] on select "Select submodel (All other) Convertible Crossover D D John Cooper Works S" at bounding box center [365, 110] width 264 height 28
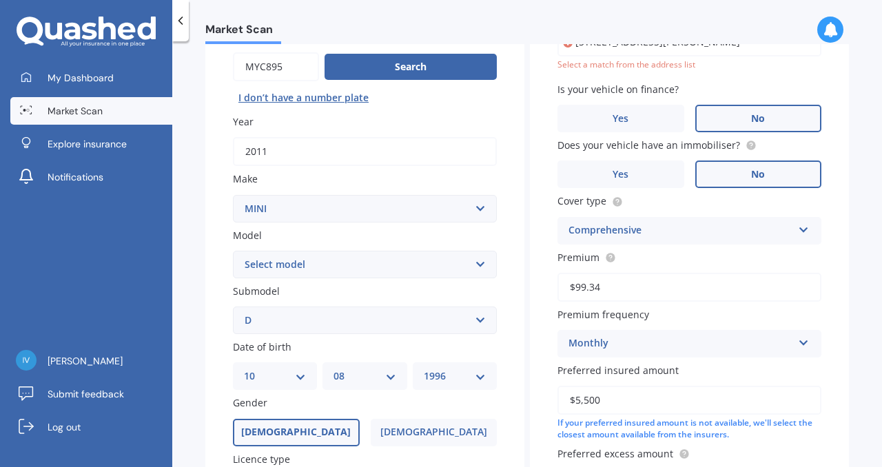
scroll to position [94, 0]
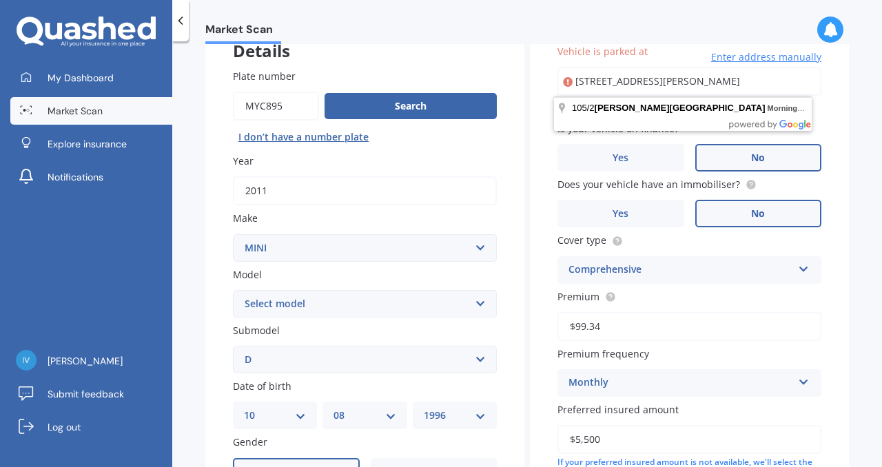
click at [491, 54] on div "Details" at bounding box center [364, 37] width 319 height 41
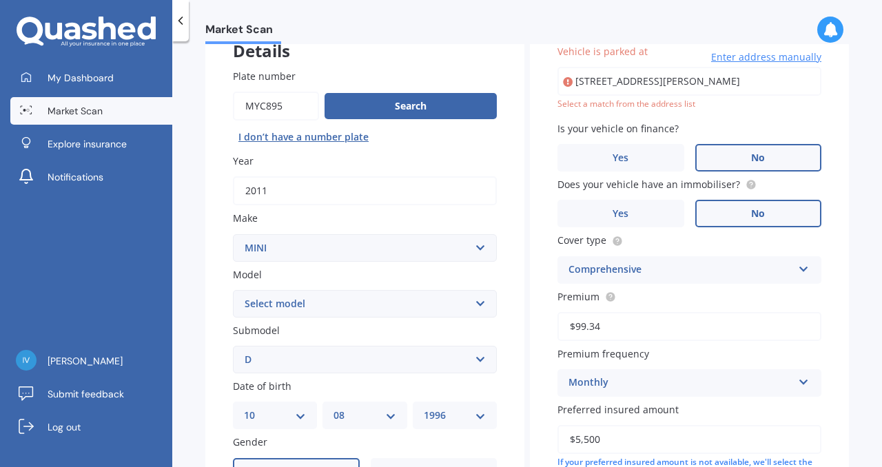
click at [650, 95] on input "[STREET_ADDRESS][PERSON_NAME]" at bounding box center [689, 81] width 264 height 29
type input "[STREET_ADDRESS][PERSON_NAME]"
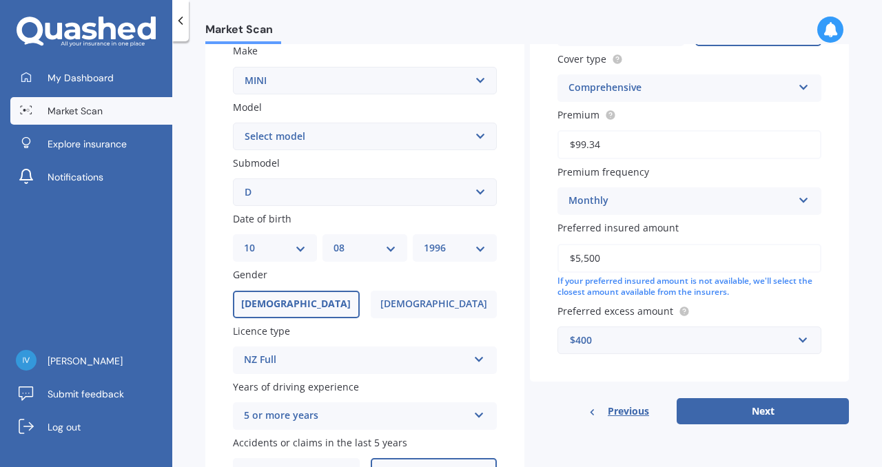
scroll to position [347, 0]
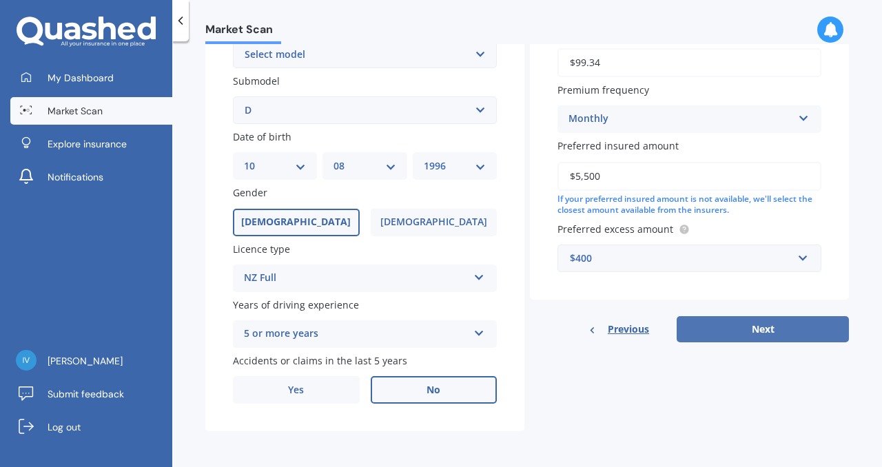
click at [714, 330] on button "Next" at bounding box center [763, 329] width 172 height 26
select select "10"
select select "08"
select select "1996"
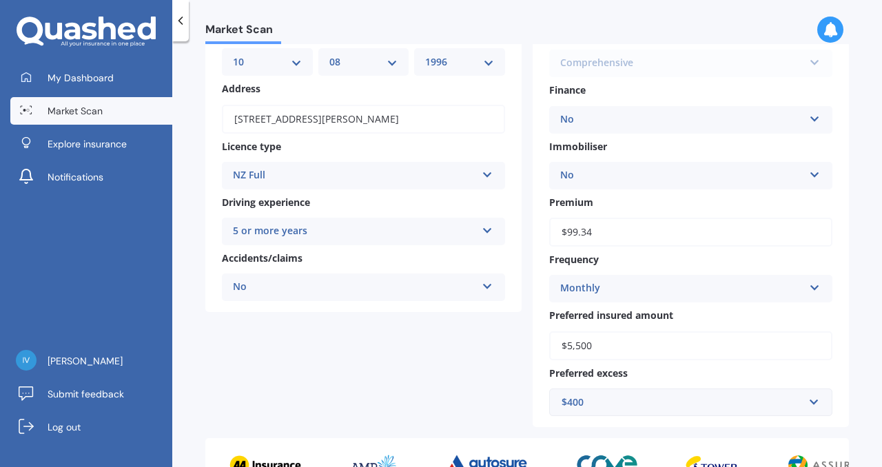
scroll to position [360, 0]
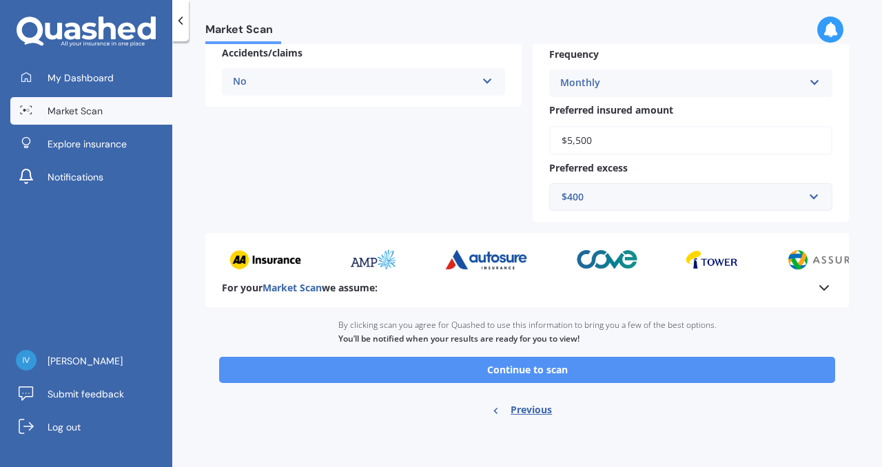
click at [623, 374] on button "Continue to scan" at bounding box center [527, 370] width 616 height 26
